Goal: Find specific page/section: Locate a particular part of the current website

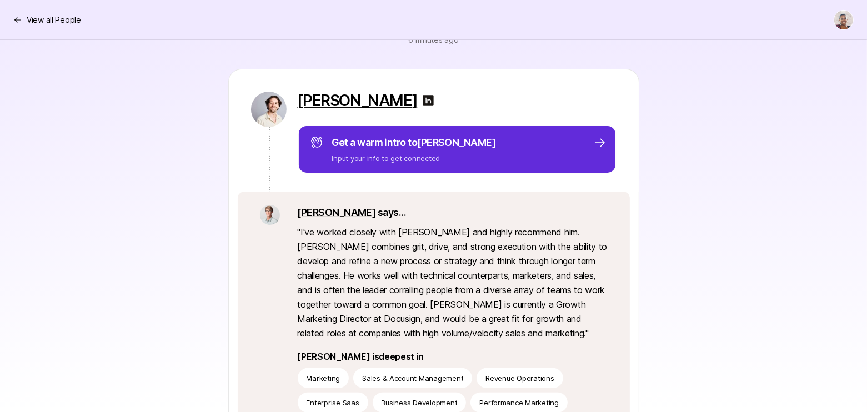
scroll to position [117, 0]
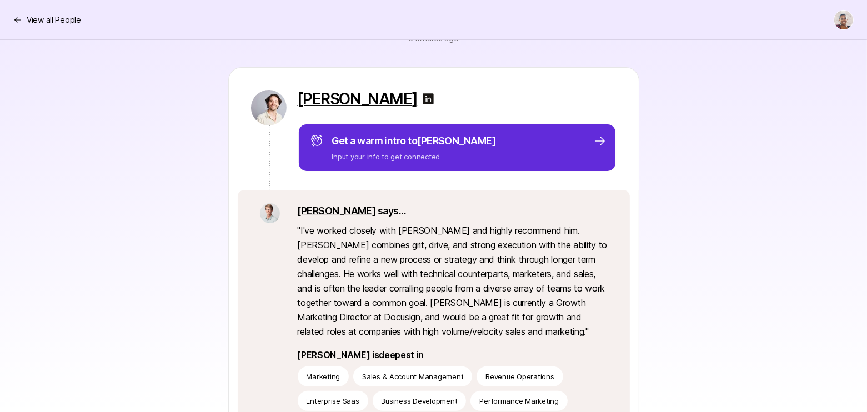
click at [422, 98] on img at bounding box center [428, 98] width 13 height 13
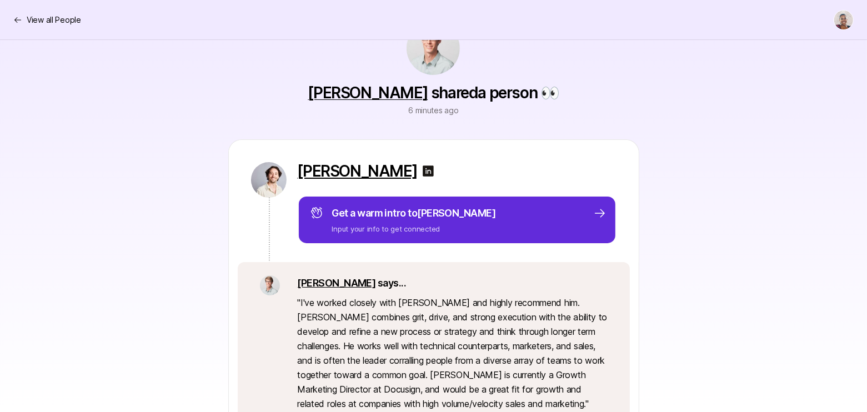
scroll to position [4, 0]
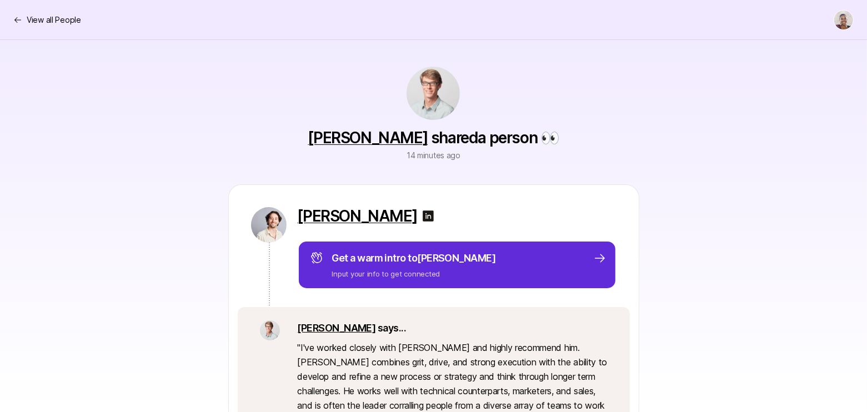
click at [422, 216] on img at bounding box center [428, 215] width 13 height 13
